Goal: Contribute content: Contribute content

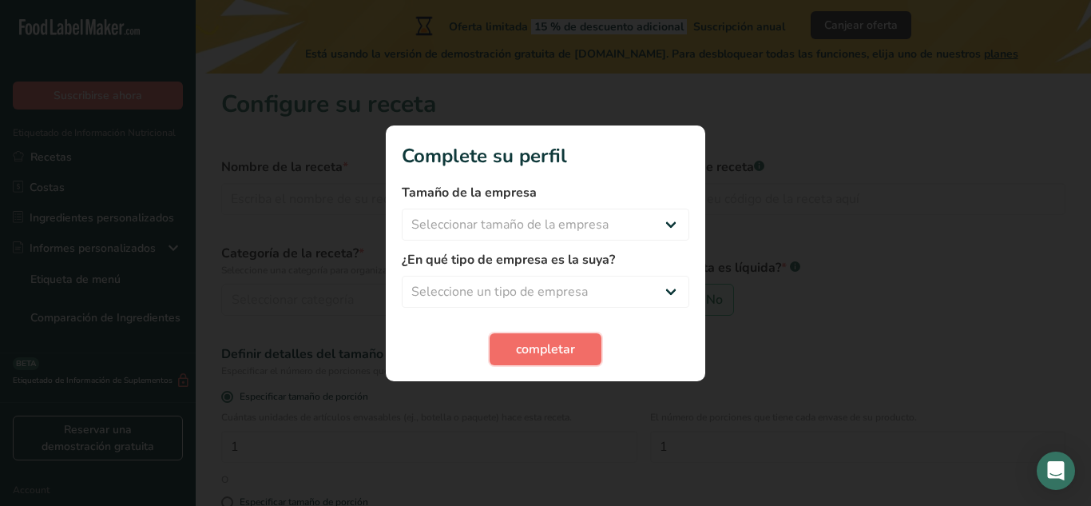
click at [562, 348] on span "completar" at bounding box center [545, 349] width 59 height 19
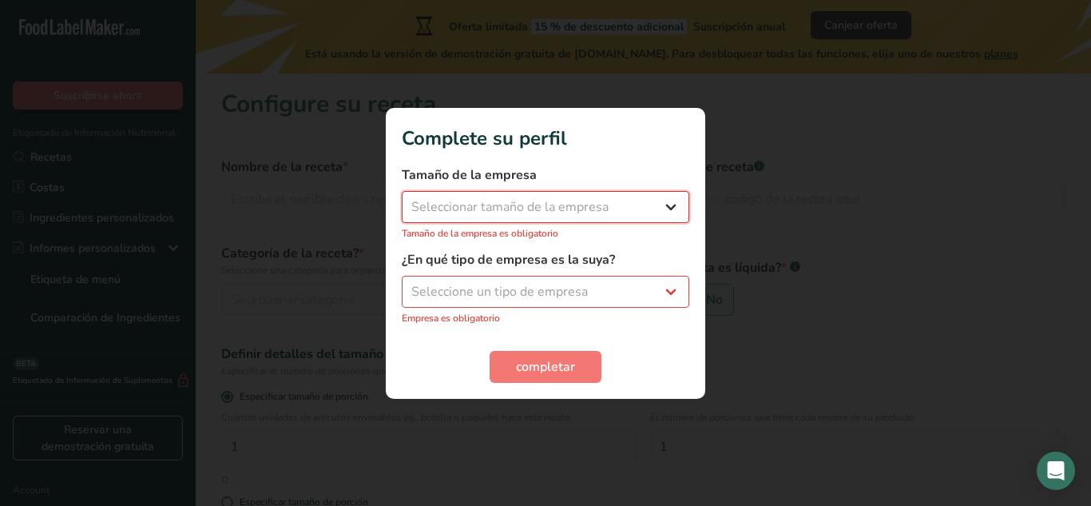
click at [638, 205] on select "Seleccionar tamaño de la empresa Menos de 10 empleados De 10 a 50 empleados De …" at bounding box center [546, 207] width 288 height 32
select select "1"
click at [402, 199] on select "Seleccionar tamaño de la empresa Menos de 10 empleados De 10 a 50 empleados De …" at bounding box center [546, 207] width 288 height 32
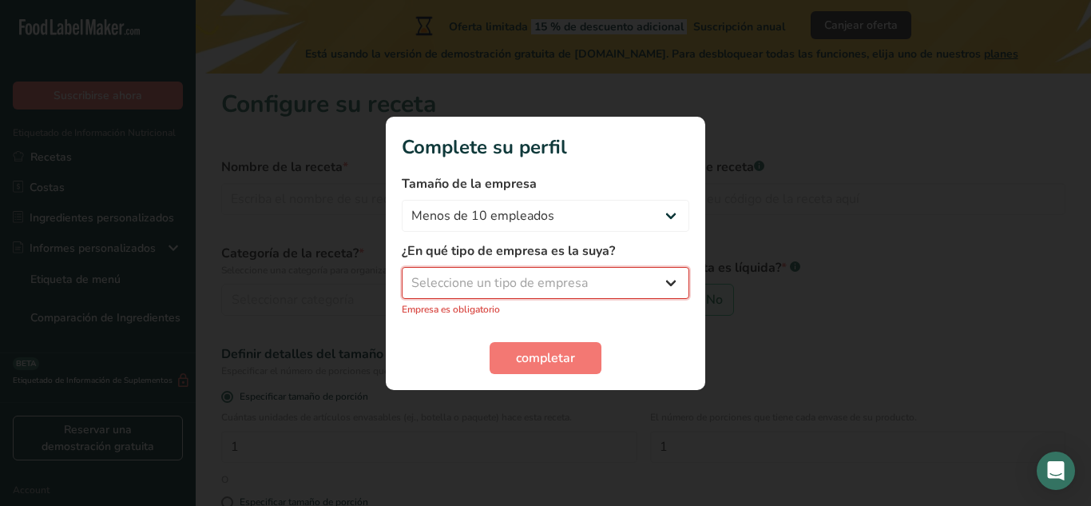
click at [629, 276] on select "Seleccione un tipo de empresa Fabricante de alimentos envasados Restaurante y c…" at bounding box center [546, 283] width 288 height 32
select select "5"
click at [402, 275] on select "Seleccione un tipo de empresa Fabricante de alimentos envasados Restaurante y c…" at bounding box center [546, 283] width 288 height 32
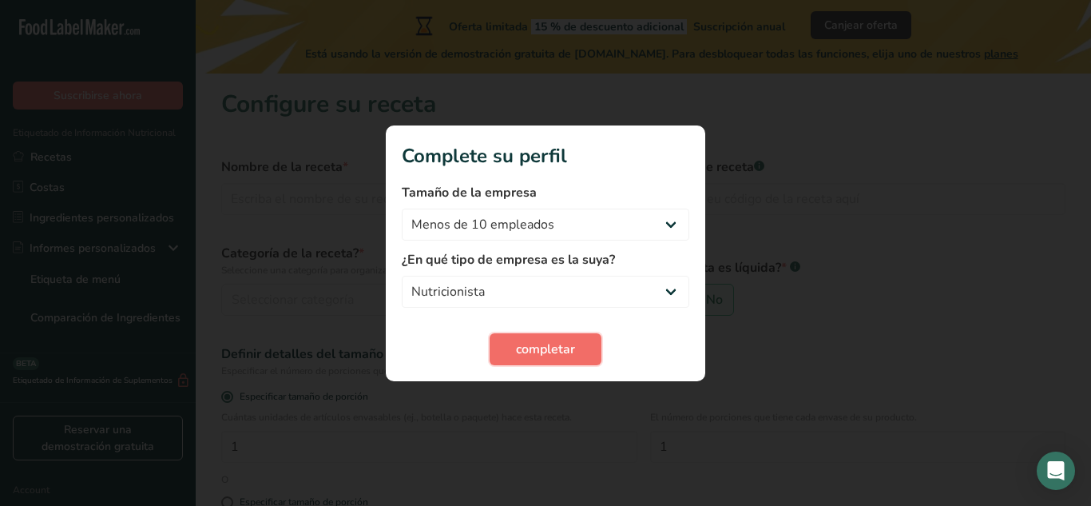
click at [584, 355] on button "completar" at bounding box center [546, 349] width 112 height 32
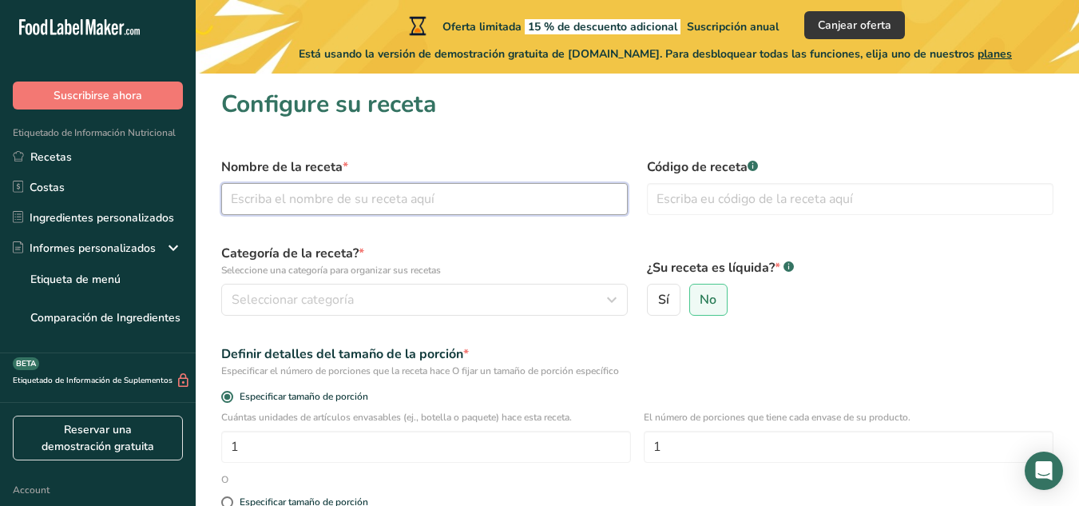
click at [442, 211] on input "text" at bounding box center [424, 199] width 407 height 32
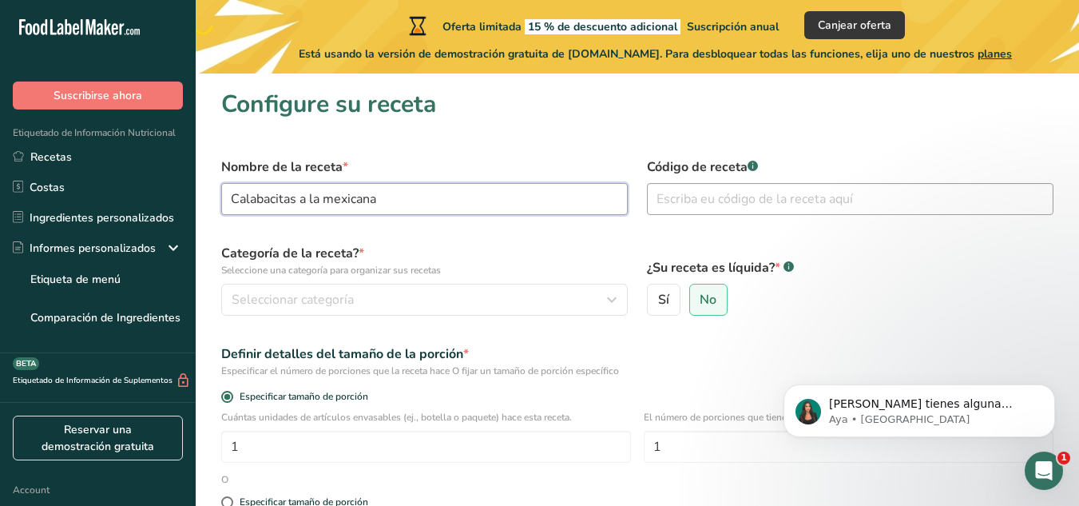
type input "Calabacitas a la mexicana"
click at [676, 204] on input "text" at bounding box center [850, 199] width 407 height 32
type input "123456"
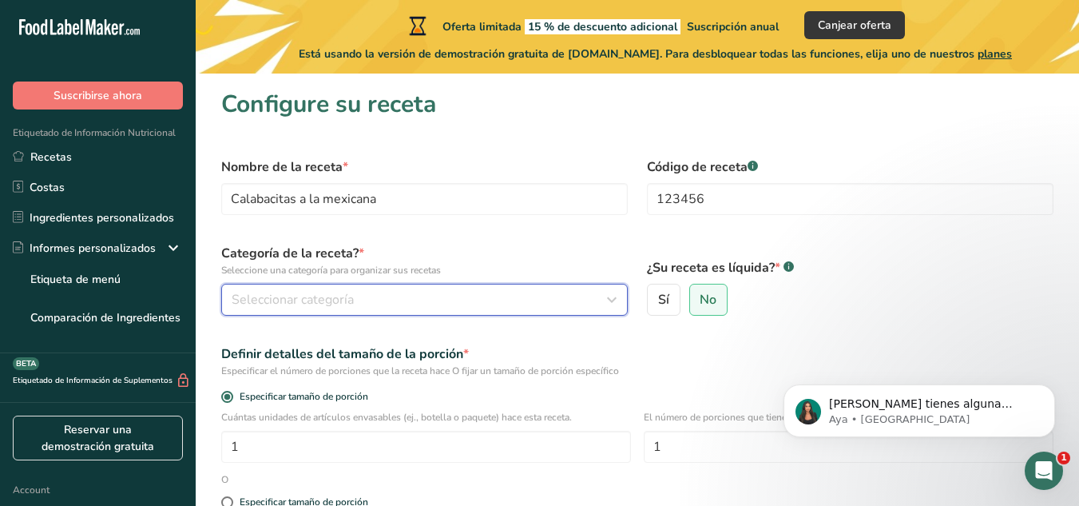
click at [534, 306] on div "Seleccionar categoría" at bounding box center [420, 299] width 376 height 19
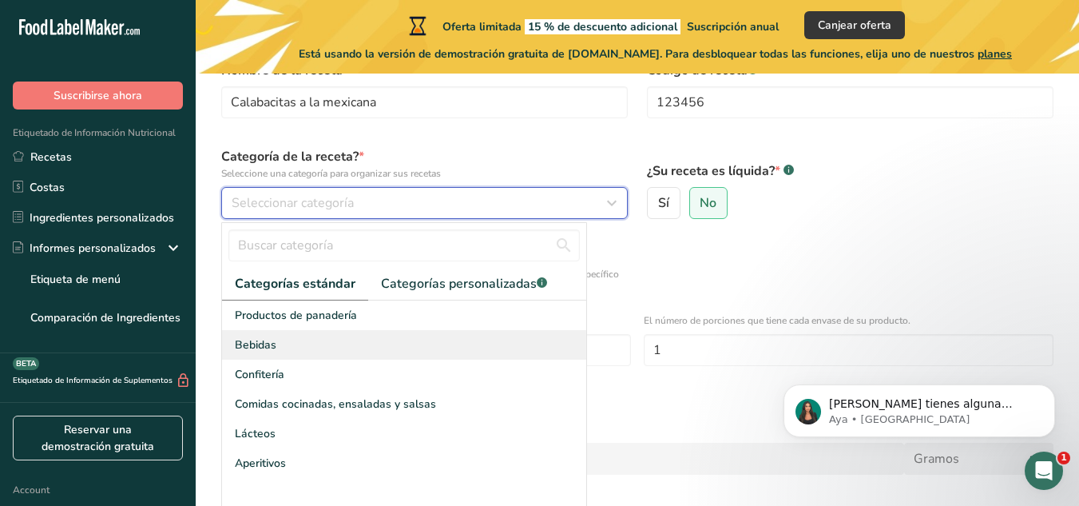
scroll to position [102, 0]
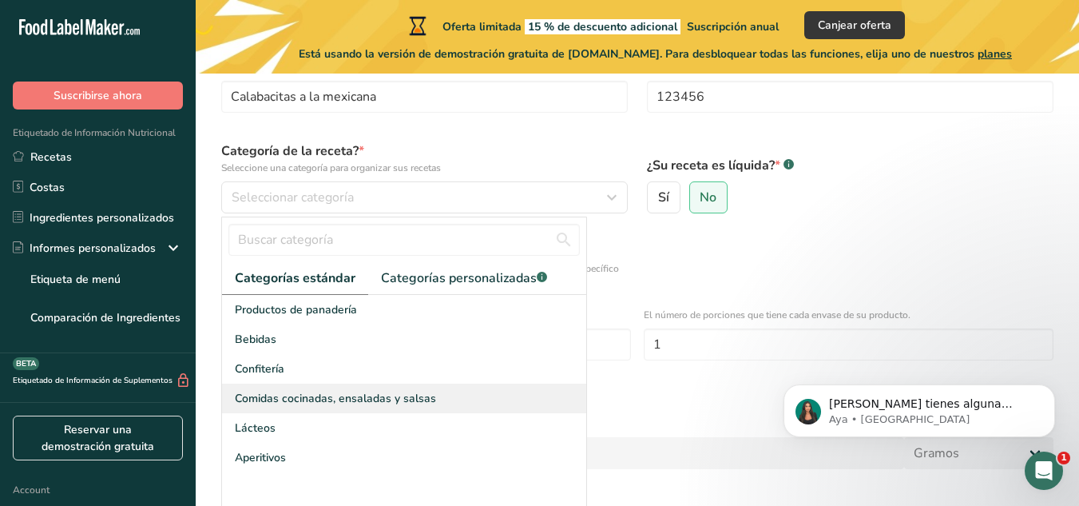
click at [519, 403] on div "Comidas cocinadas, ensaladas y salsas" at bounding box center [404, 398] width 364 height 30
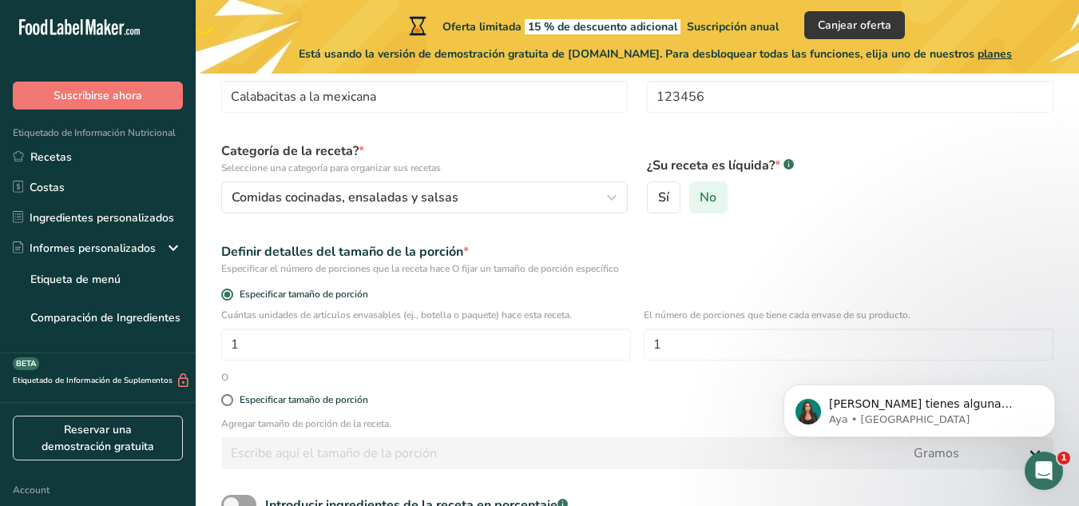
click at [718, 194] on label "No" at bounding box center [708, 197] width 39 height 32
click at [701, 194] on input "No" at bounding box center [695, 198] width 10 height 10
click at [292, 355] on input "1" at bounding box center [426, 344] width 410 height 32
click at [657, 344] on input "1" at bounding box center [849, 344] width 410 height 32
click at [660, 344] on input "1" at bounding box center [849, 344] width 410 height 32
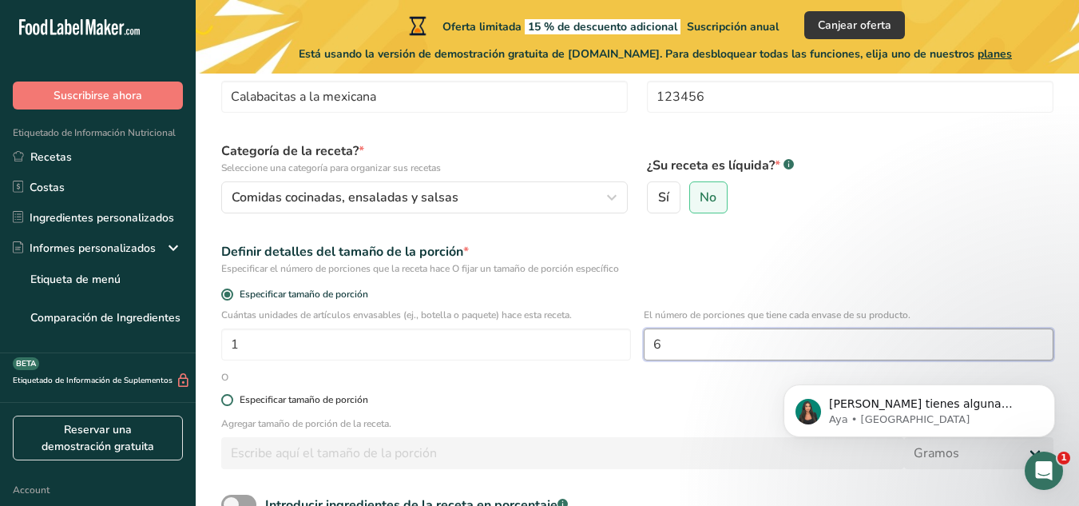
type input "6"
click at [229, 403] on span at bounding box center [227, 400] width 12 height 12
click at [229, 403] on input "Especificar tamaño de porción" at bounding box center [226, 400] width 10 height 10
radio input "true"
radio input "false"
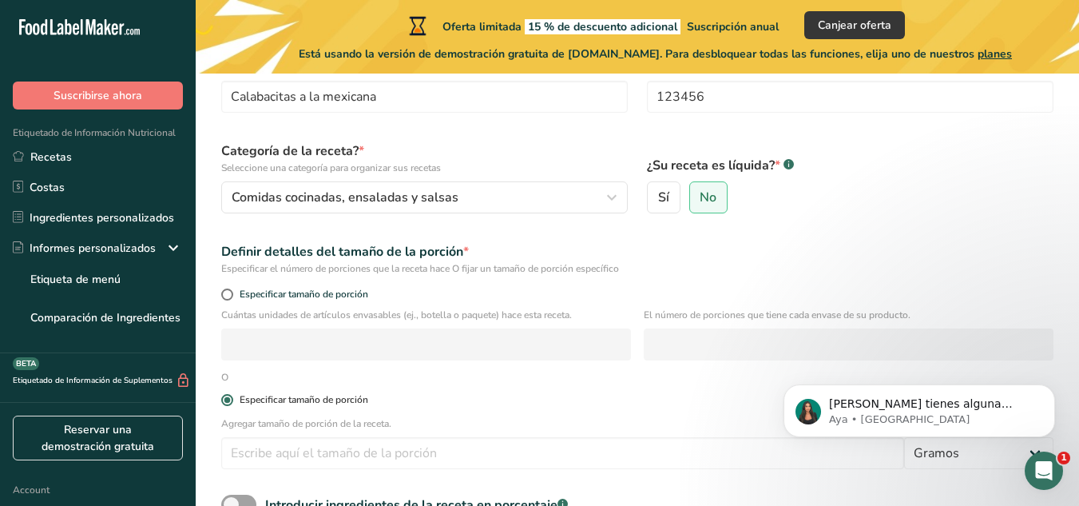
click at [229, 403] on span at bounding box center [227, 400] width 12 height 12
click at [229, 403] on input "Especificar tamaño de porción" at bounding box center [226, 400] width 10 height 10
click at [229, 403] on span at bounding box center [227, 400] width 12 height 12
click at [229, 403] on input "Especificar tamaño de porción" at bounding box center [226, 400] width 10 height 10
drag, startPoint x: 229, startPoint y: 403, endPoint x: 227, endPoint y: 296, distance: 107.1
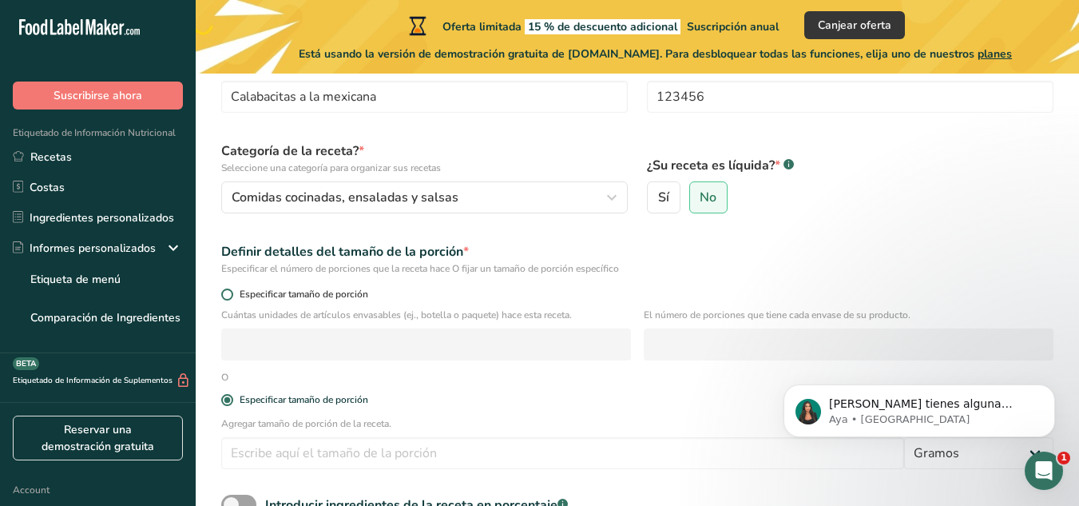
click at [227, 296] on form "Nombre de la receta * Calabacitas a la mexicana Código de receta .a-a{fill:#347…" at bounding box center [638, 327] width 852 height 562
click at [227, 296] on span at bounding box center [227, 294] width 12 height 12
click at [227, 296] on input "Especificar tamaño de porción" at bounding box center [226, 294] width 10 height 10
radio input "true"
radio input "false"
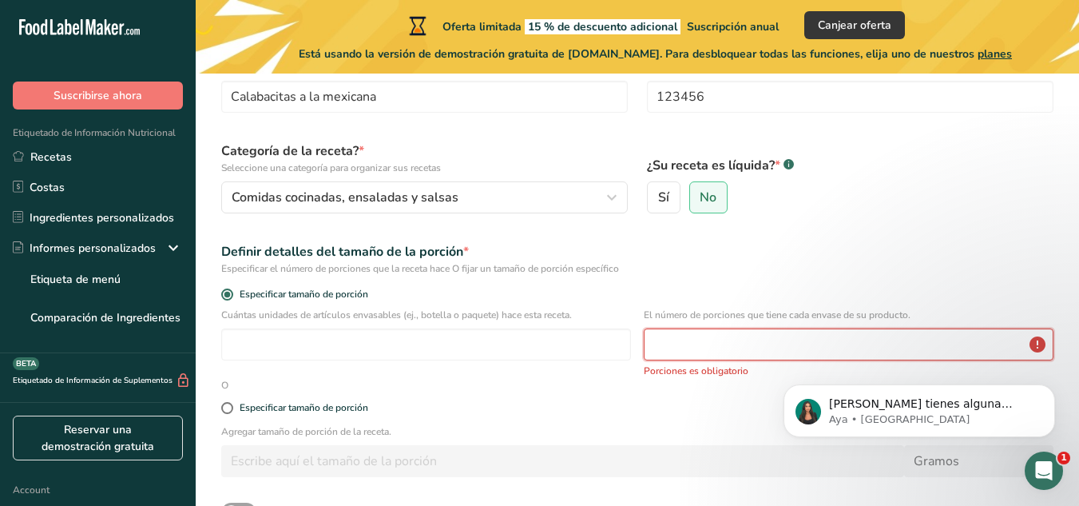
click at [652, 347] on input "number" at bounding box center [849, 344] width 410 height 32
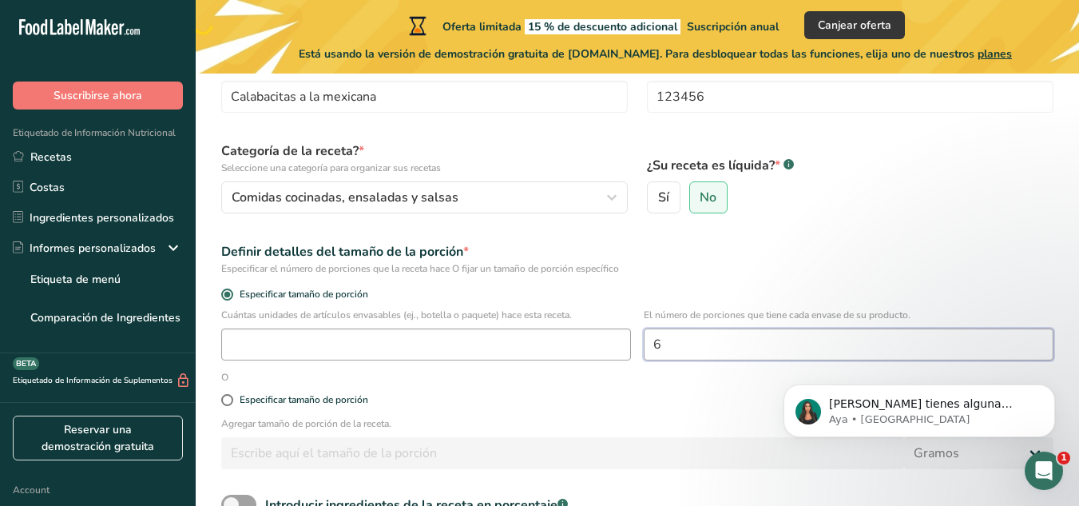
type input "6"
click at [565, 347] on input "number" at bounding box center [426, 344] width 410 height 32
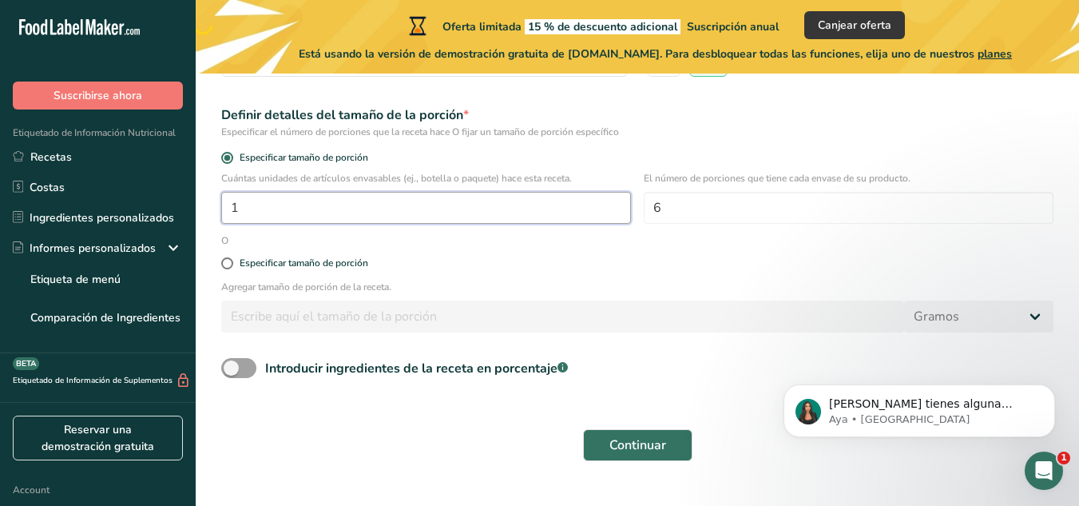
scroll to position [271, 0]
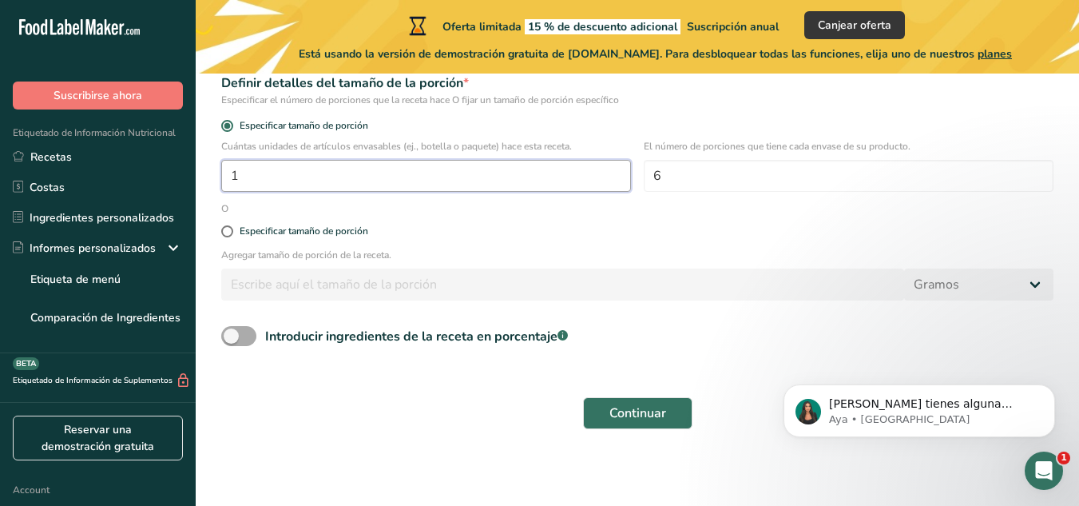
type input "1"
click at [254, 337] on span at bounding box center [238, 336] width 35 height 20
click at [232, 337] on input "Introducir ingredientes de la receta en porcentaje .a-a{fill:#347362;}.b-a{fill…" at bounding box center [226, 336] width 10 height 10
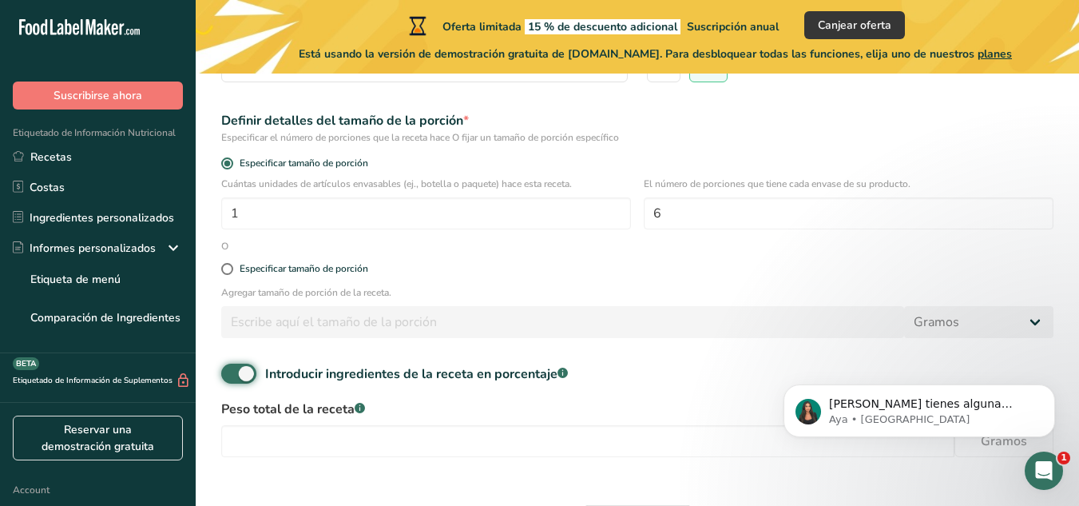
scroll to position [341, 0]
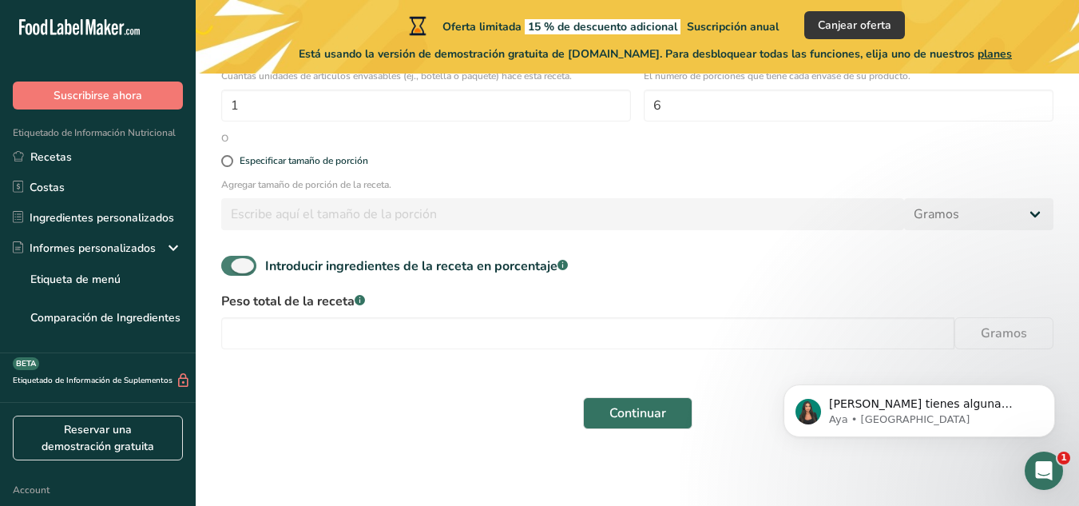
click at [236, 263] on span at bounding box center [238, 266] width 35 height 20
click at [232, 263] on input "Introducir ingredientes de la receta en porcentaje .a-a{fill:#347362;}.b-a{fill…" at bounding box center [226, 265] width 10 height 10
checkbox input "false"
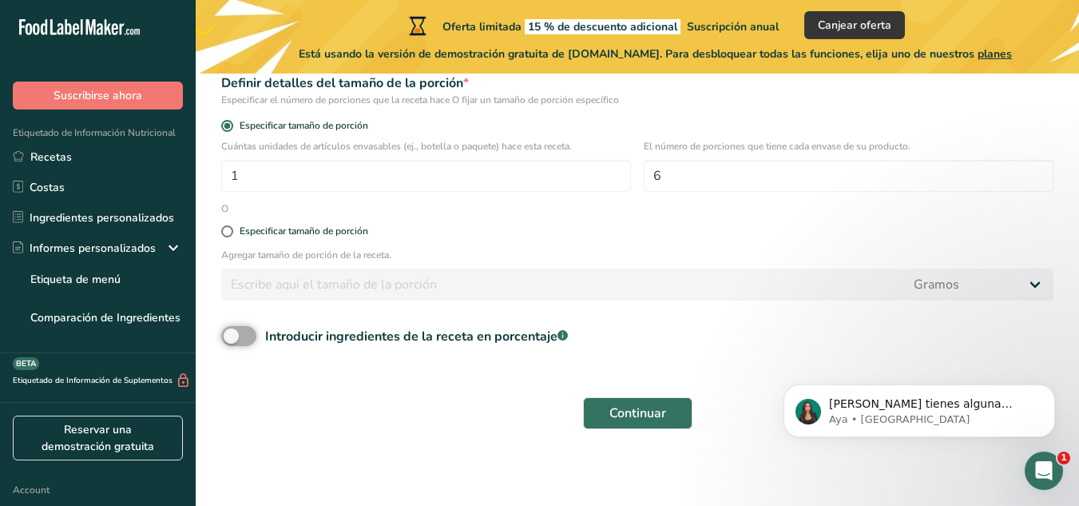
scroll to position [271, 0]
click at [628, 424] on button "Continuar" at bounding box center [637, 413] width 109 height 32
click at [646, 414] on span "Continuar" at bounding box center [638, 412] width 57 height 19
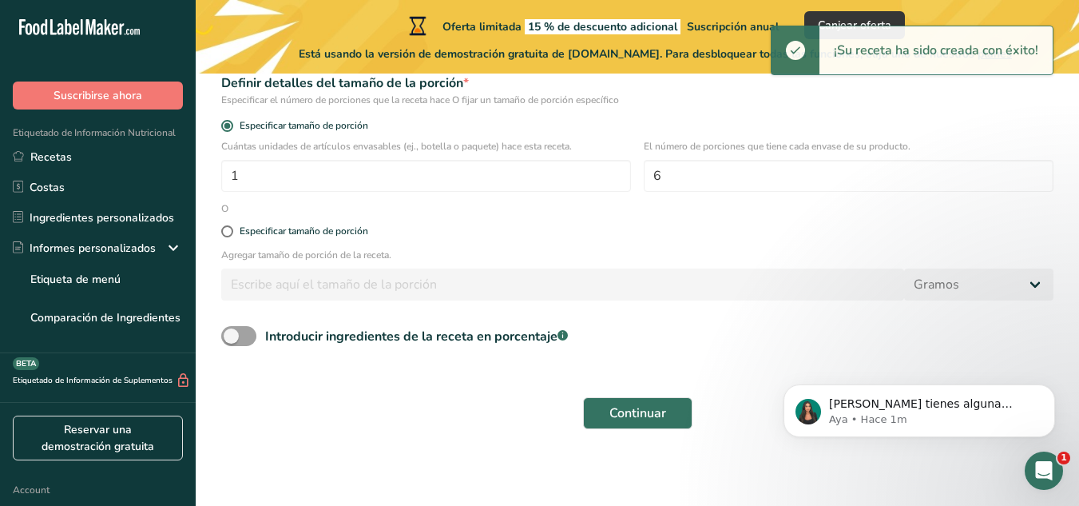
click at [896, 57] on div "¡Su receta ha sido creada con éxito!" at bounding box center [936, 50] width 233 height 48
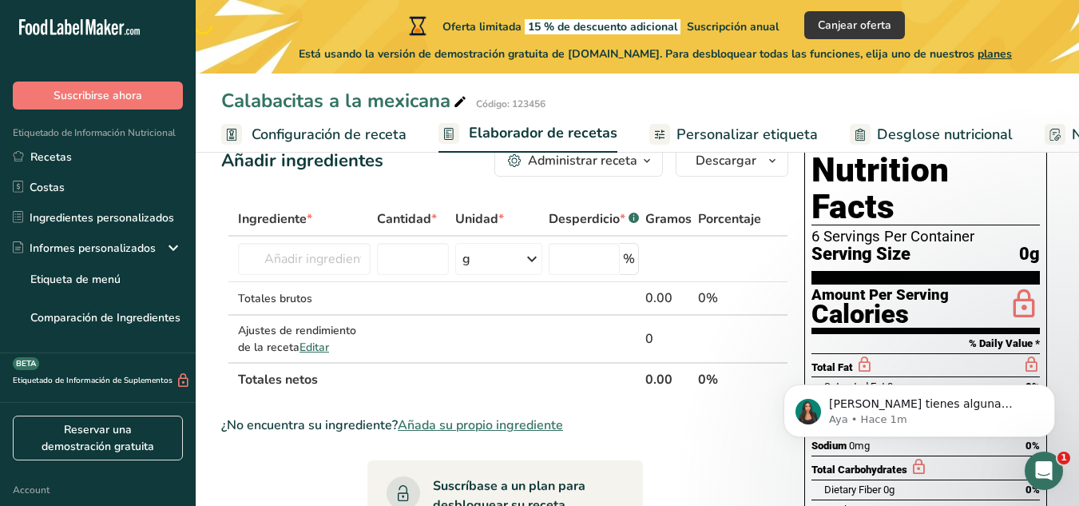
scroll to position [46, 0]
